Goal: Task Accomplishment & Management: Manage account settings

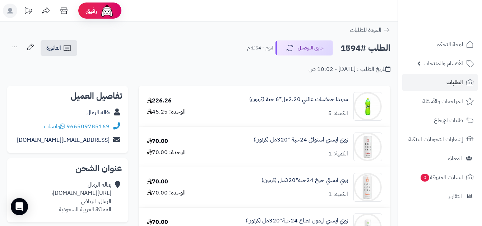
click at [438, 88] on link "الطلبات" at bounding box center [439, 82] width 75 height 17
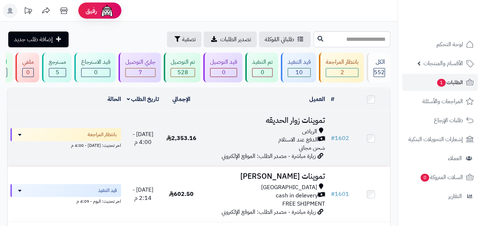
click at [184, 139] on span "2,353.16" at bounding box center [181, 138] width 30 height 9
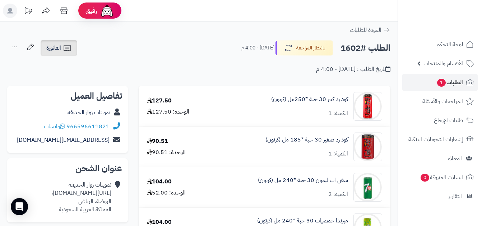
click at [70, 48] on icon at bounding box center [67, 48] width 9 height 9
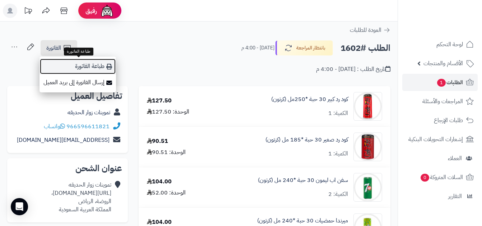
click at [89, 67] on link "طباعة الفاتورة" at bounding box center [77, 66] width 76 height 16
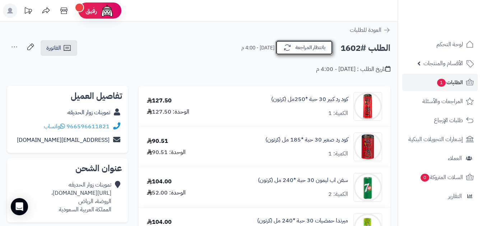
click at [296, 42] on button "بانتظار المراجعة" at bounding box center [303, 47] width 57 height 15
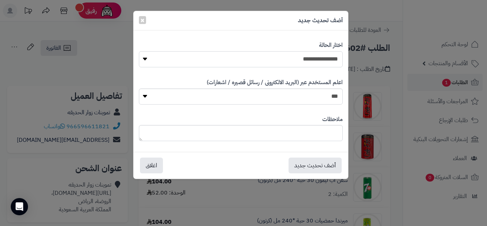
click at [312, 67] on select "**********" at bounding box center [241, 59] width 204 height 16
select select "*"
click at [139, 51] on select "**********" at bounding box center [241, 59] width 204 height 16
click at [318, 137] on textarea at bounding box center [241, 133] width 204 height 16
click at [304, 167] on button "أضف تحديث جديد" at bounding box center [314, 166] width 53 height 16
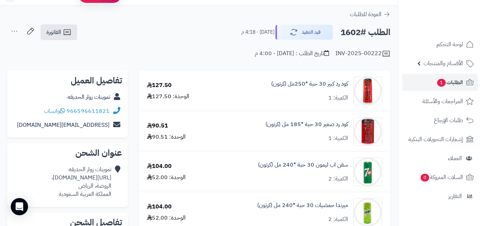
scroll to position [36, 0]
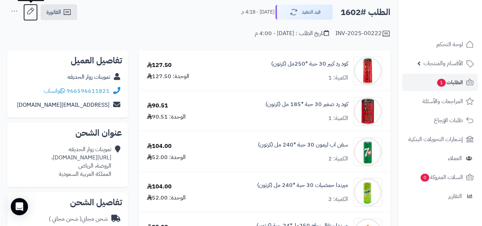
click at [26, 12] on icon at bounding box center [30, 11] width 14 height 14
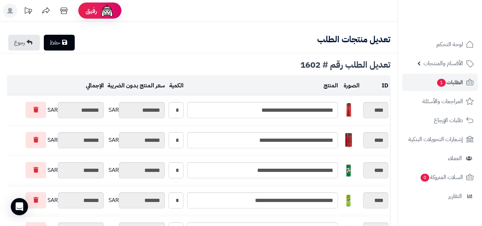
scroll to position [266, 0]
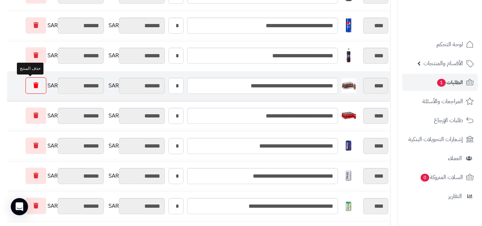
click at [27, 89] on link at bounding box center [35, 86] width 21 height 17
type input "*********"
type input "********"
type input "*********"
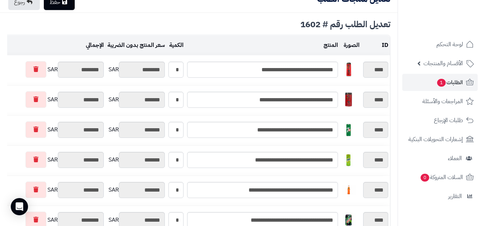
scroll to position [0, 0]
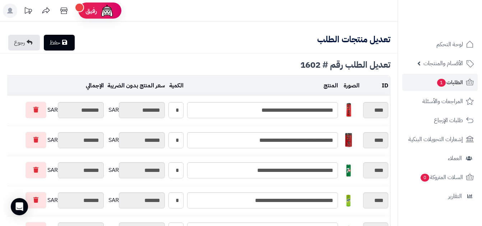
click at [61, 49] on link "حفظ" at bounding box center [59, 43] width 31 height 16
type input "**********"
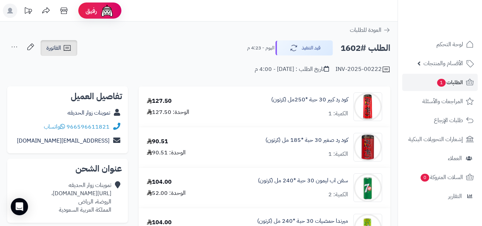
scroll to position [36, 0]
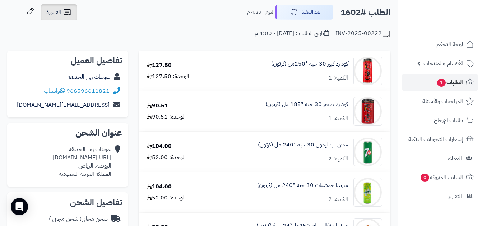
click at [75, 17] on link "الفاتورة" at bounding box center [59, 12] width 37 height 16
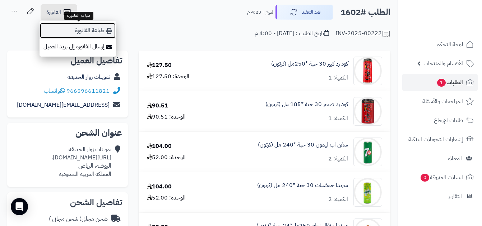
click at [97, 27] on link "طباعة الفاتورة" at bounding box center [77, 31] width 76 height 16
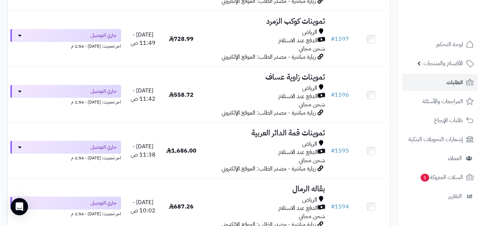
scroll to position [438, 0]
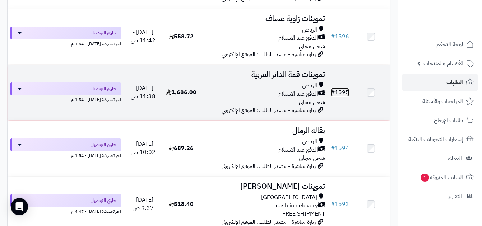
click at [335, 97] on link "# 1595" at bounding box center [339, 92] width 18 height 9
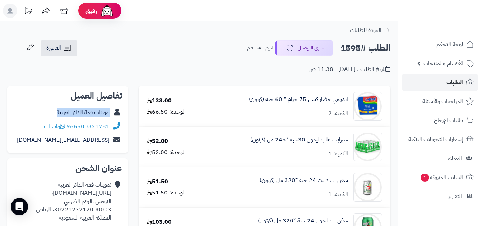
copy div "تموينات قمة الدائر العربية"
drag, startPoint x: 53, startPoint y: 112, endPoint x: 113, endPoint y: 114, distance: 60.0
click at [113, 114] on div "تموينات قمة الدائر العربية" at bounding box center [67, 113] width 109 height 14
click at [54, 44] on span "الفاتورة" at bounding box center [53, 48] width 15 height 9
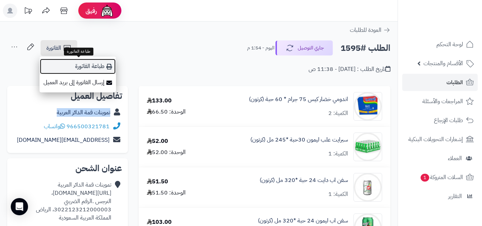
click at [89, 59] on link "طباعة الفاتورة" at bounding box center [77, 66] width 76 height 16
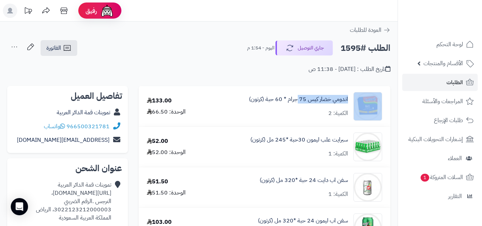
copy div "اندومي خضار كيس 75"
drag, startPoint x: 350, startPoint y: 99, endPoint x: 299, endPoint y: 106, distance: 51.9
click at [299, 106] on div "اندومي خضار كيس 75 جرام * 60 حبة (كرتون) الكمية: 2" at bounding box center [297, 106] width 179 height 29
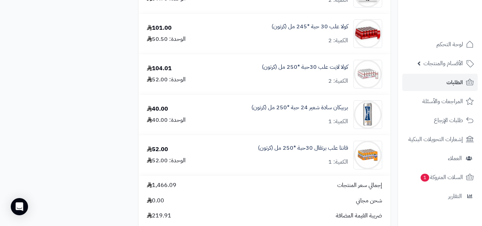
scroll to position [1022, 0]
